Goal: Information Seeking & Learning: Learn about a topic

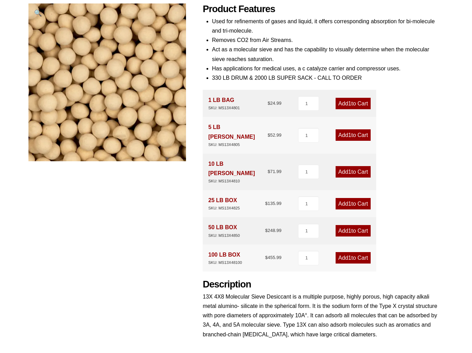
scroll to position [241, 0]
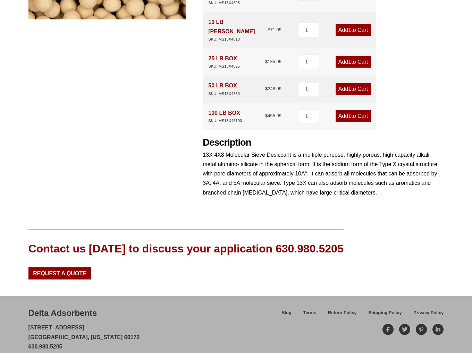
click at [333, 184] on div "Product Features Used for refinements of gases and liquid, it offers correspond…" at bounding box center [323, 32] width 241 height 343
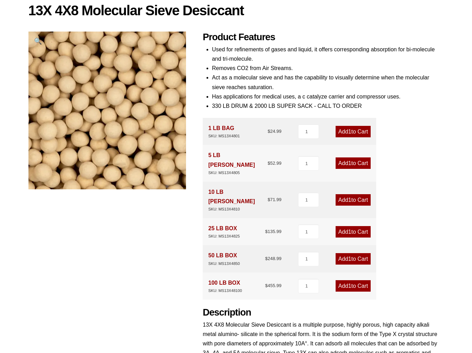
scroll to position [33, 0]
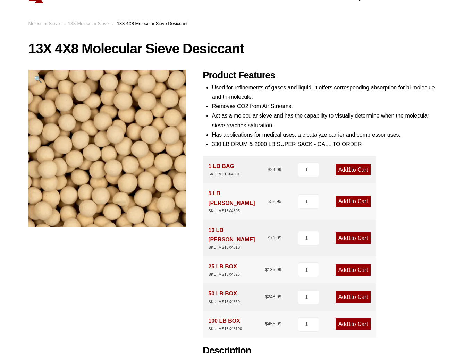
click at [156, 305] on div "13X 4X8 Molecular Sieve Desiccant 🔍 Product Features Used for refinements of ga…" at bounding box center [236, 227] width 416 height 372
click at [321, 78] on h2 "Product Features" at bounding box center [323, 75] width 241 height 11
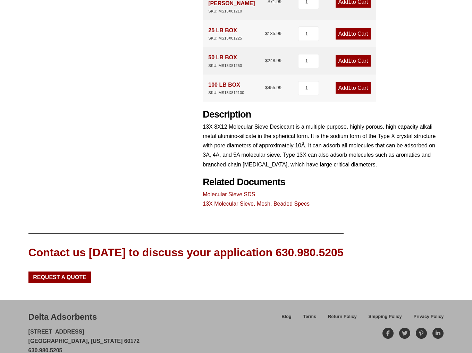
scroll to position [273, 0]
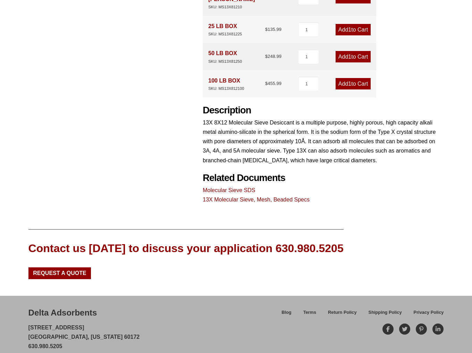
click at [255, 197] on link "13X Molecular Sieve, Mesh, Beaded Specs" at bounding box center [256, 200] width 107 height 6
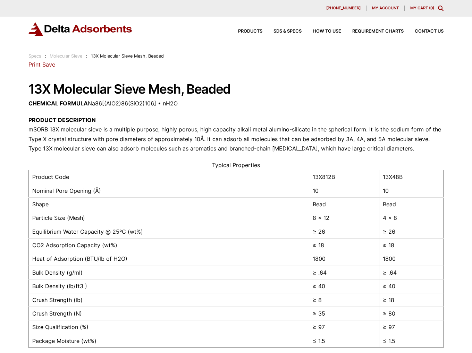
scroll to position [35, 0]
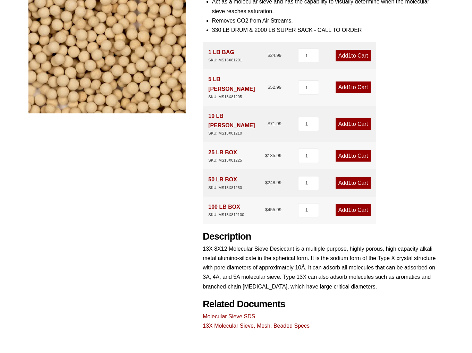
scroll to position [273, 0]
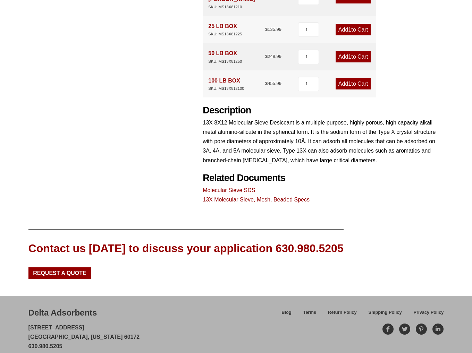
click at [234, 197] on link "13X Molecular Sieve, Mesh, Beaded Specs" at bounding box center [256, 200] width 107 height 6
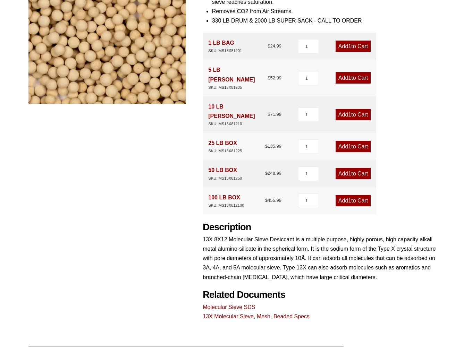
scroll to position [65, 0]
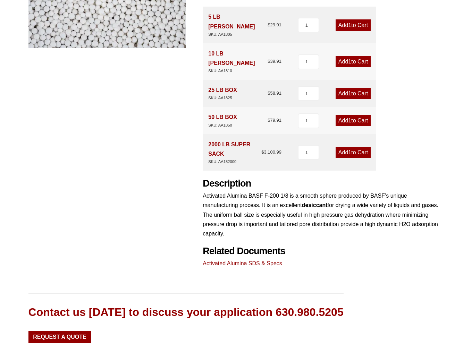
scroll to position [276, 0]
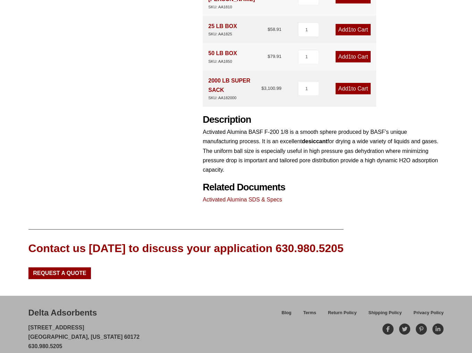
click at [222, 197] on link "Activated Alumina SDS & Specs" at bounding box center [242, 200] width 79 height 6
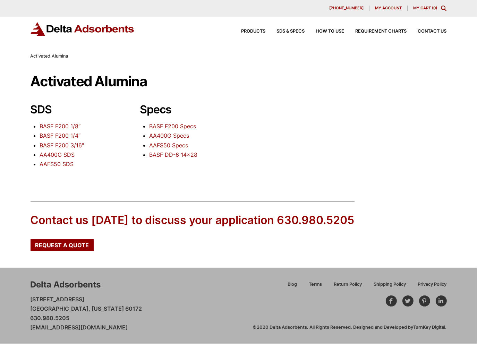
click at [61, 127] on link "BASF F200 1/8″" at bounding box center [60, 126] width 41 height 7
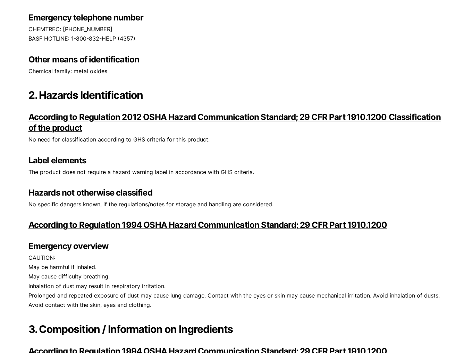
scroll to position [278, 0]
